Goal: Check status

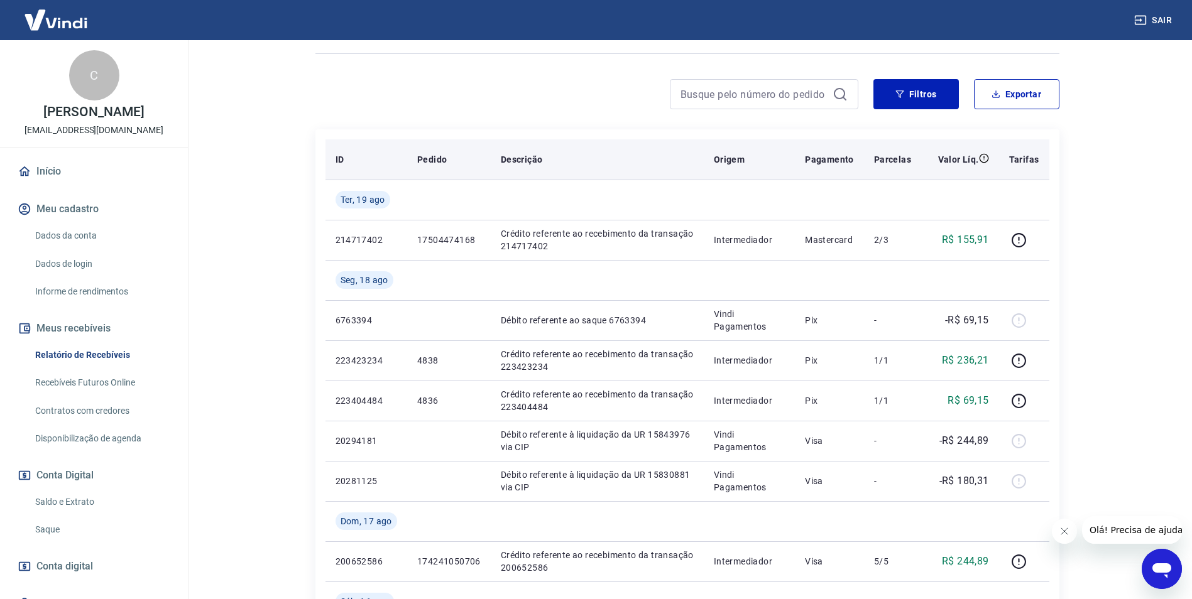
scroll to position [189, 0]
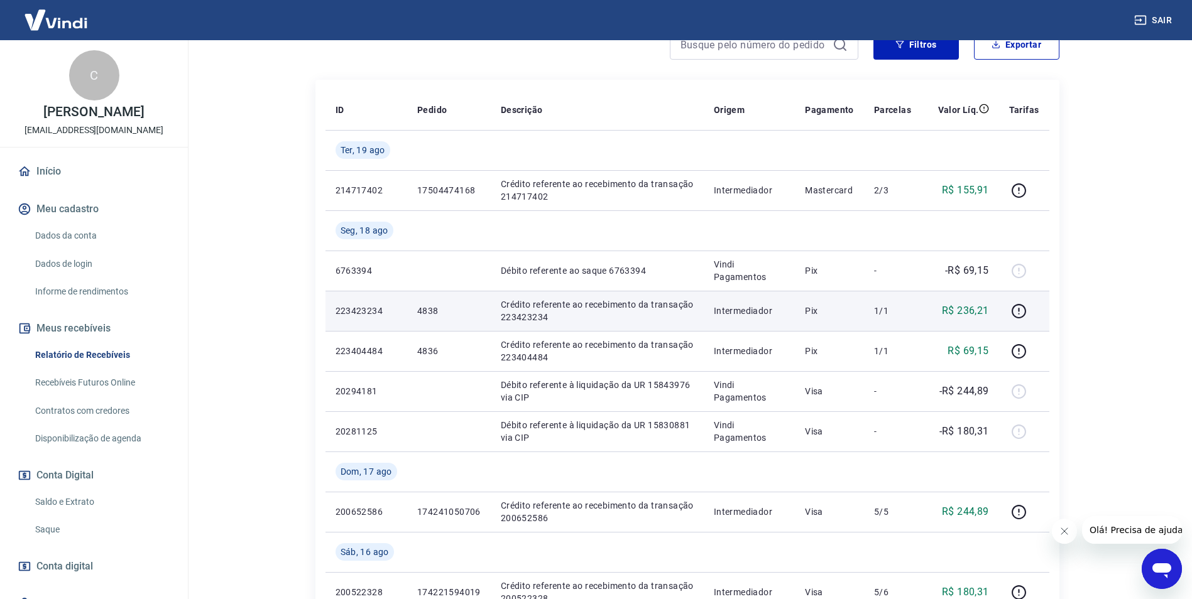
click at [425, 309] on p "4838" at bounding box center [448, 311] width 63 height 13
copy p "4838"
click at [1021, 303] on icon "button" at bounding box center [1019, 311] width 16 height 16
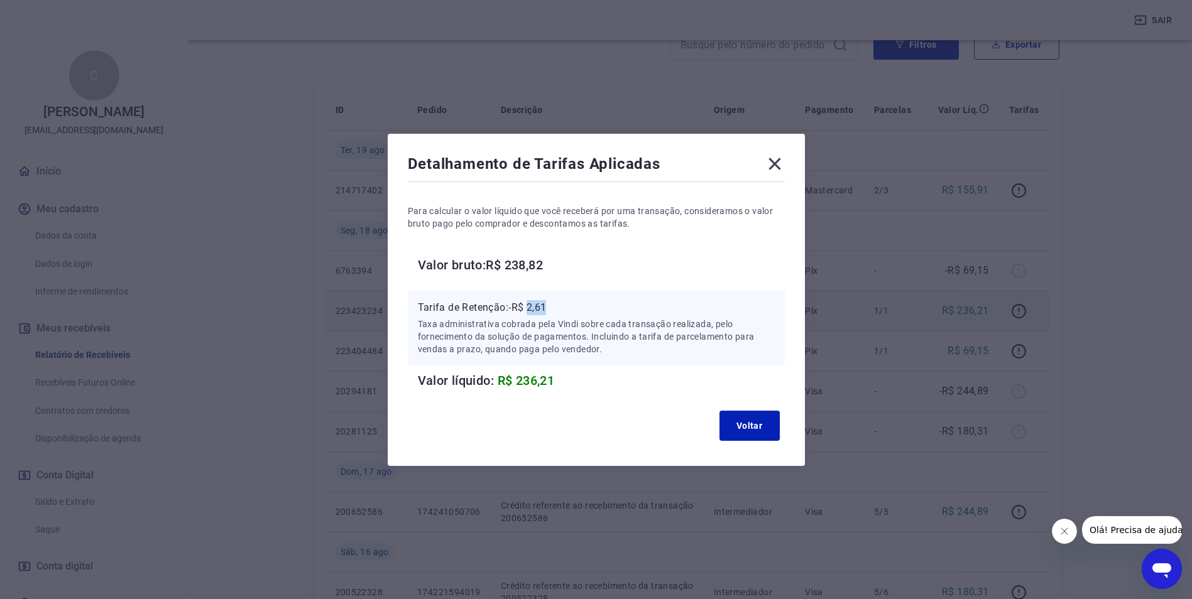
drag, startPoint x: 534, startPoint y: 303, endPoint x: 589, endPoint y: 305, distance: 55.3
click at [589, 305] on p "Tarifa de Retenção: -R$ 2,61" at bounding box center [596, 307] width 357 height 15
copy p "2,61"
click at [539, 310] on p "Tarifa de Retenção: -R$ 2,61" at bounding box center [596, 307] width 357 height 15
click at [538, 301] on p "Tarifa de Retenção: -R$ 2,61" at bounding box center [596, 307] width 357 height 15
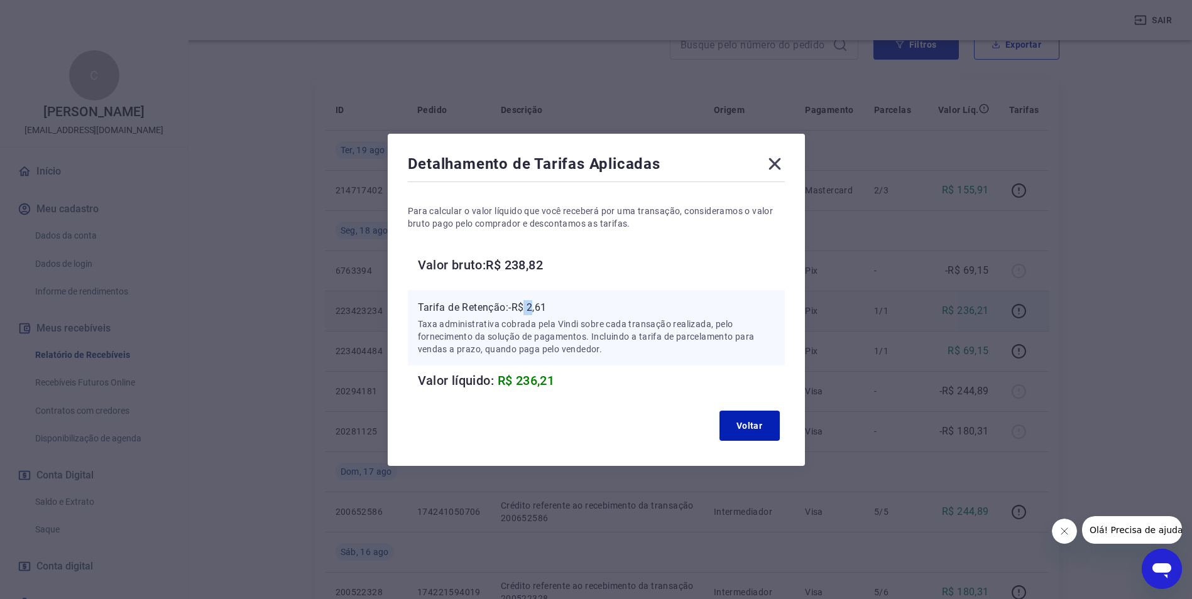
drag, startPoint x: 538, startPoint y: 301, endPoint x: 540, endPoint y: 308, distance: 7.4
click at [540, 308] on p "Tarifa de Retenção: -R$ 2,61" at bounding box center [596, 307] width 357 height 15
click at [758, 432] on button "Voltar" at bounding box center [749, 426] width 60 height 30
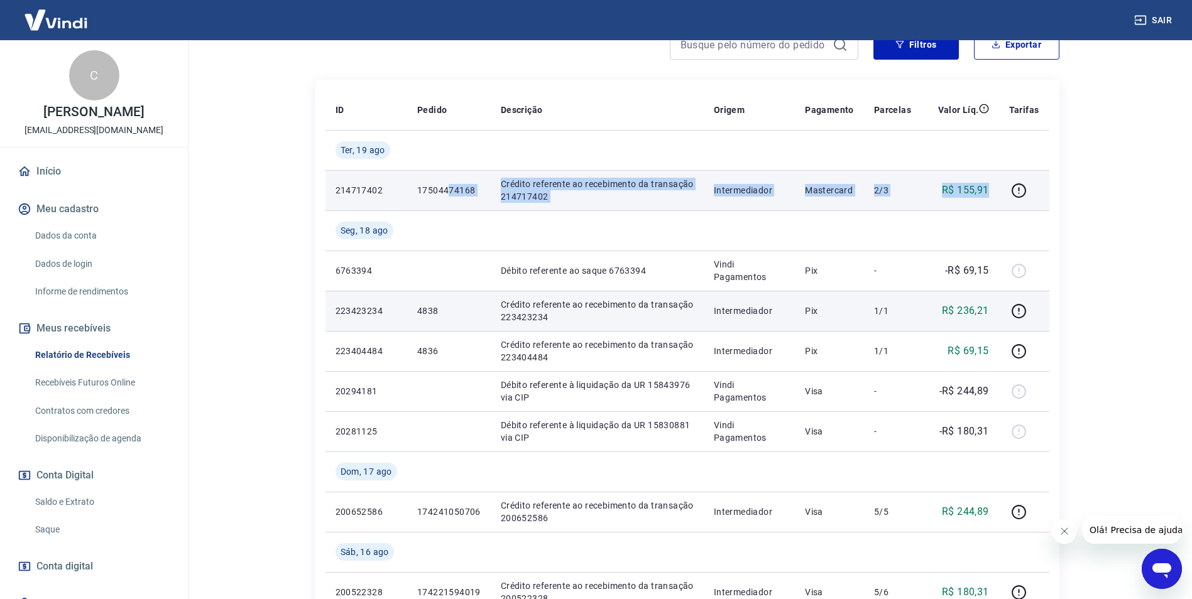
drag, startPoint x: 447, startPoint y: 177, endPoint x: 991, endPoint y: 197, distance: 543.9
click at [991, 197] on tr "214717402 17504474168 Crédito referente ao recebimento da transação 214717402 I…" at bounding box center [687, 190] width 724 height 40
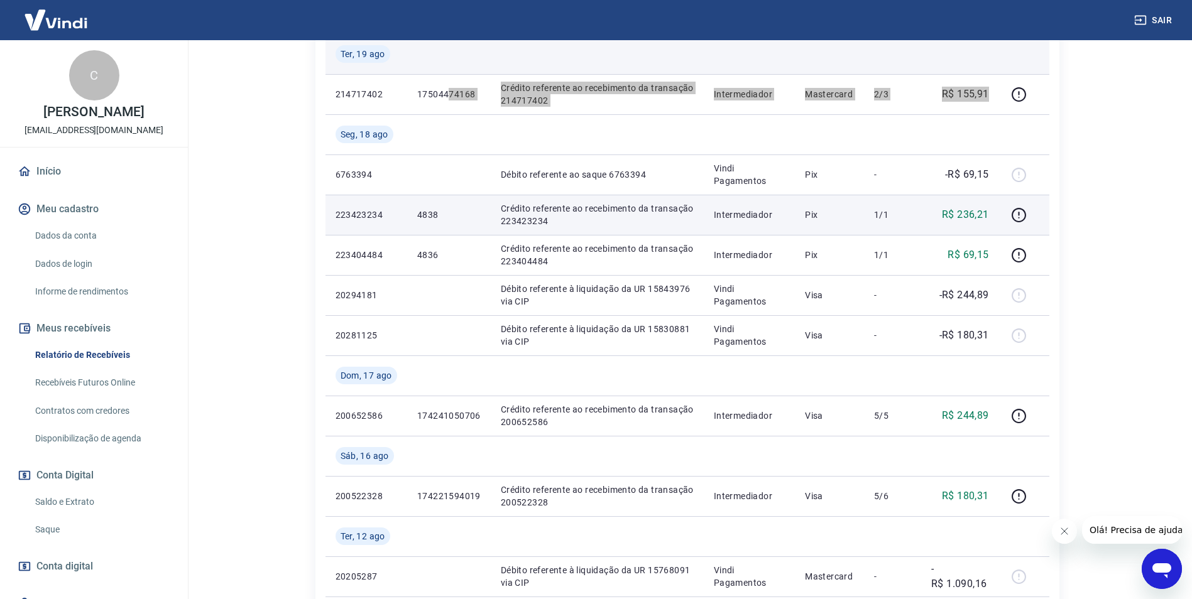
scroll to position [126, 0]
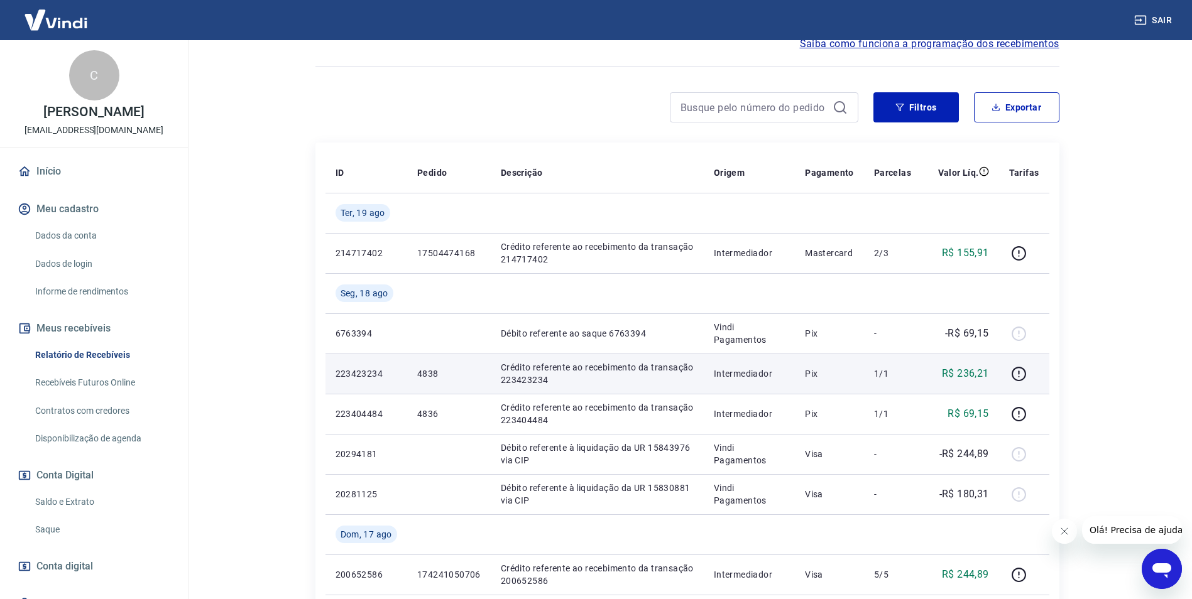
click at [828, 107] on div at bounding box center [764, 107] width 189 height 30
click at [797, 106] on input at bounding box center [754, 107] width 147 height 19
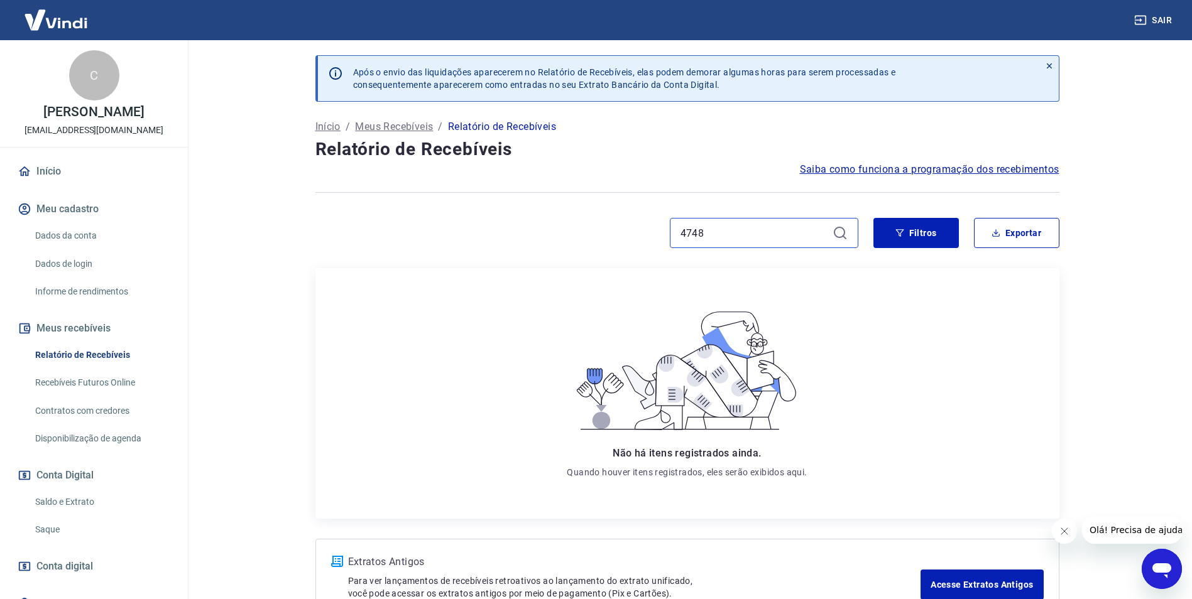
type input "4748"
